Goal: Information Seeking & Learning: Learn about a topic

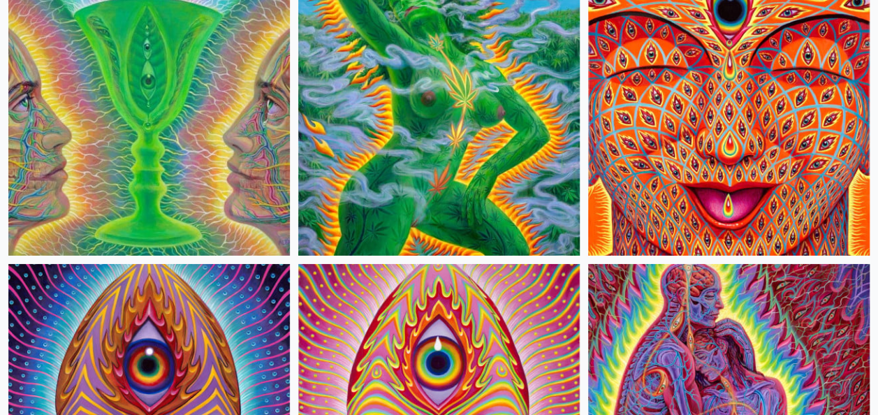
scroll to position [4751, 0]
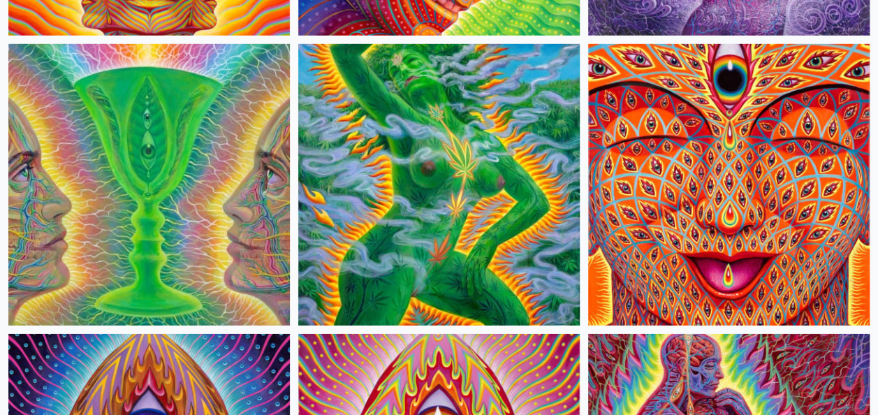
click at [507, 201] on img at bounding box center [439, 185] width 282 height 282
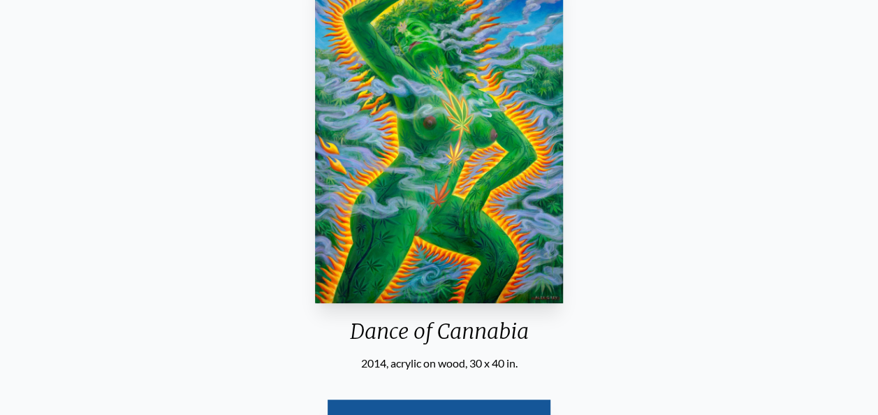
scroll to position [140, 0]
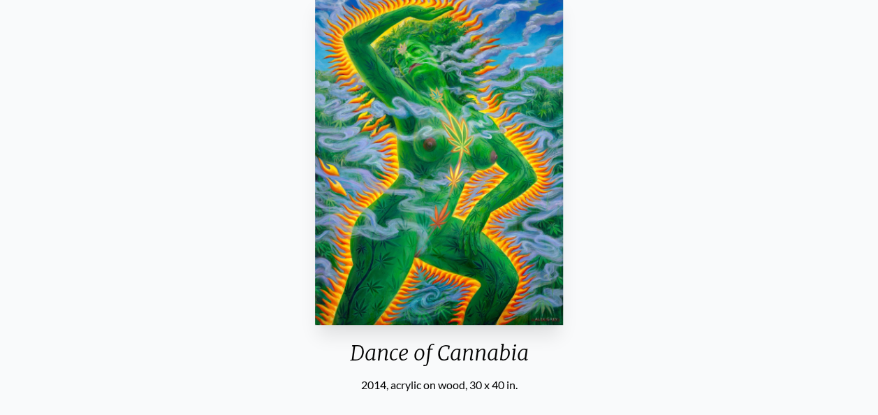
drag, startPoint x: 488, startPoint y: 191, endPoint x: 406, endPoint y: 209, distance: 84.3
click at [227, 134] on div "Dance of Cannabia 2014, acrylic on wood, 30 x 40 in. Visit the CoSM Shop" at bounding box center [439, 240] width 856 height 507
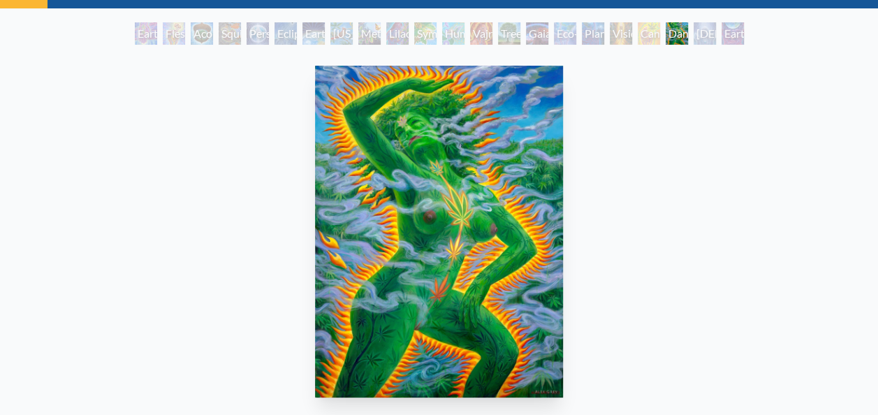
click at [744, 36] on div "Earthmind" at bounding box center [733, 33] width 22 height 22
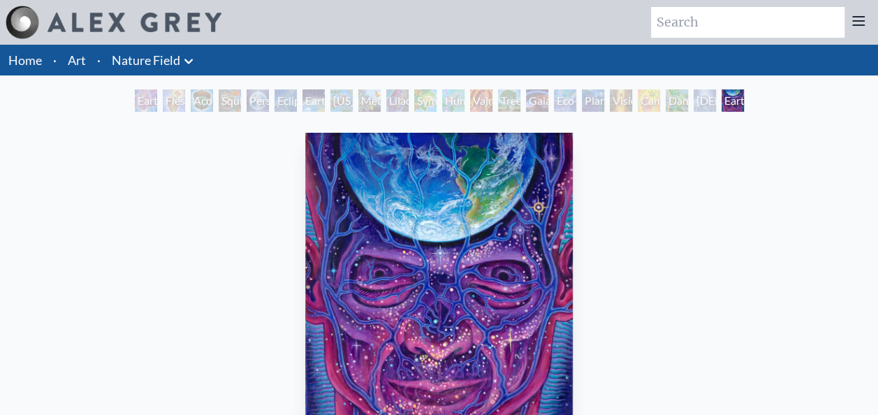
click at [95, 57] on li "·" at bounding box center [99, 60] width 15 height 31
click at [73, 64] on link "Art" at bounding box center [77, 60] width 18 height 20
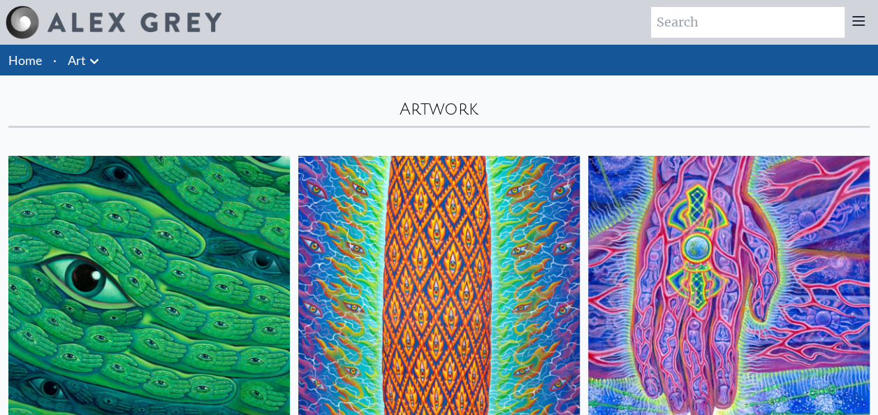
click at [82, 63] on link "Art" at bounding box center [77, 60] width 18 height 20
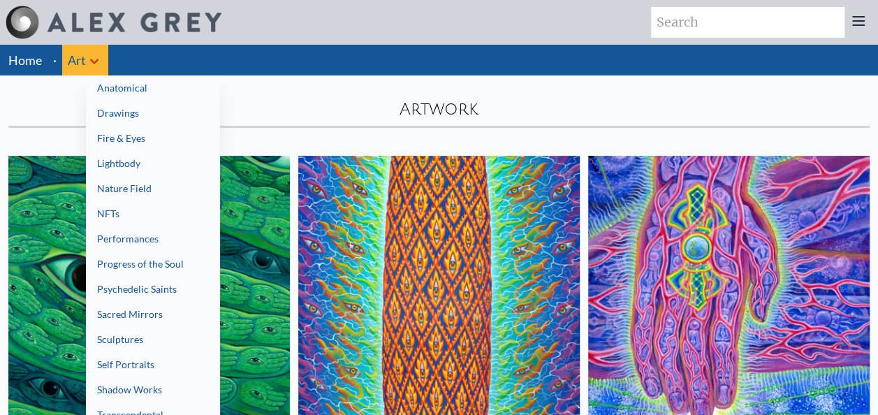
click at [128, 164] on link "Lightbody" at bounding box center [153, 163] width 134 height 25
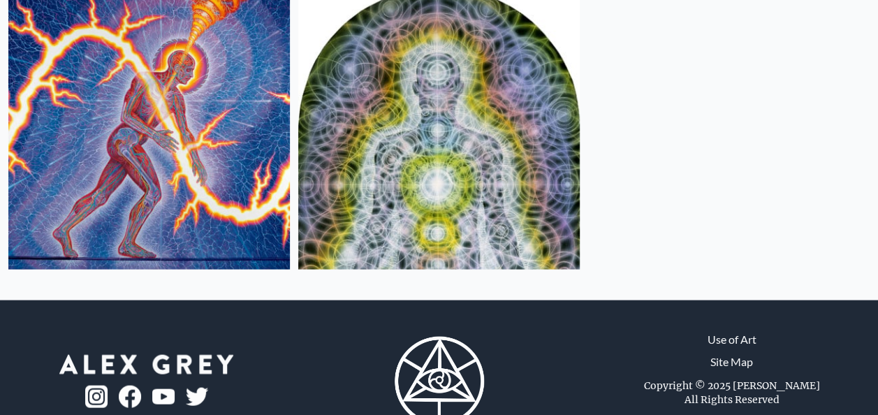
scroll to position [1188, 0]
